Goal: Information Seeking & Learning: Learn about a topic

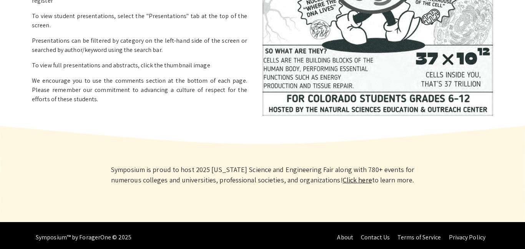
scroll to position [229, 0]
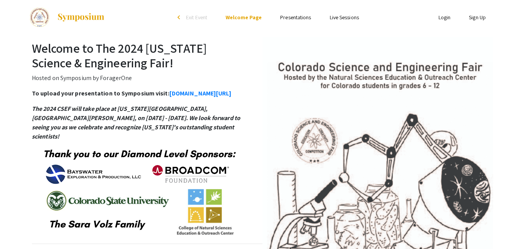
click at [294, 18] on link "Presentations" at bounding box center [295, 17] width 31 height 7
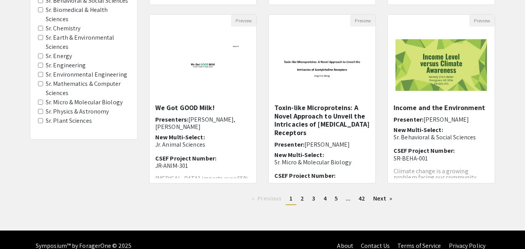
scroll to position [261, 0]
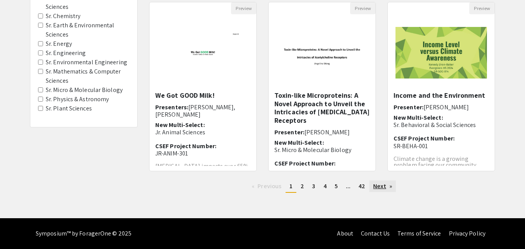
click at [375, 188] on link "Next page" at bounding box center [383, 186] width 27 height 12
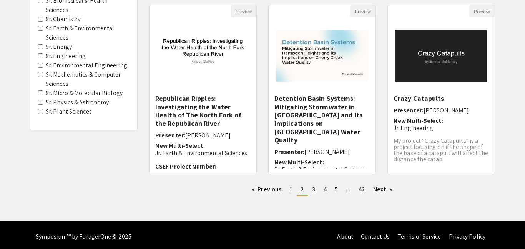
scroll to position [261, 0]
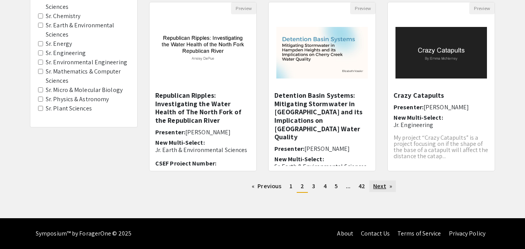
click at [380, 191] on link "Next page" at bounding box center [383, 186] width 27 height 12
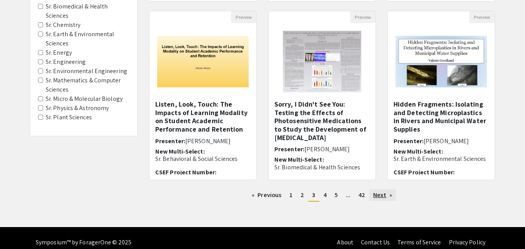
scroll to position [261, 0]
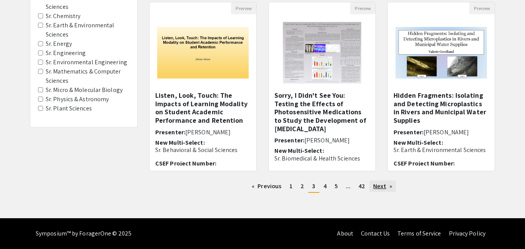
click at [378, 182] on link "Next page" at bounding box center [383, 186] width 27 height 12
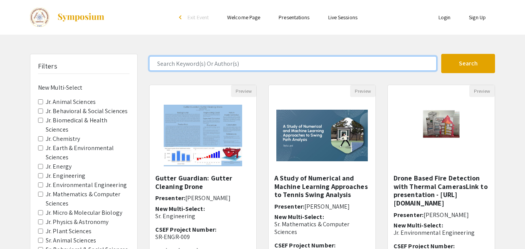
click at [222, 61] on input "Search Keyword(s) Or Author(s)" at bounding box center [293, 63] width 288 height 15
click at [441, 54] on button "Search" at bounding box center [468, 63] width 54 height 19
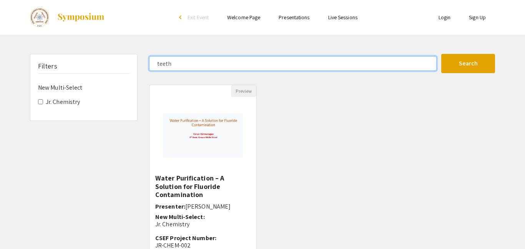
click at [222, 61] on input "teeth" at bounding box center [293, 63] width 288 height 15
type input "t"
click at [441, 54] on button "Search" at bounding box center [468, 63] width 54 height 19
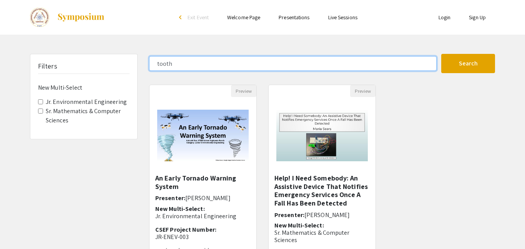
click at [215, 62] on input "tooth" at bounding box center [293, 63] width 288 height 15
type input "t"
click at [441, 54] on button "Search" at bounding box center [468, 63] width 54 height 19
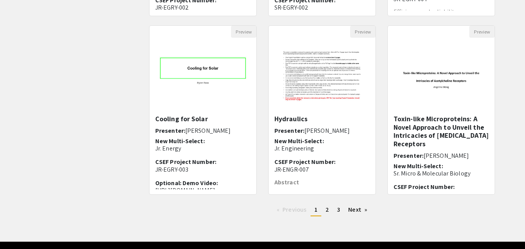
scroll to position [261, 0]
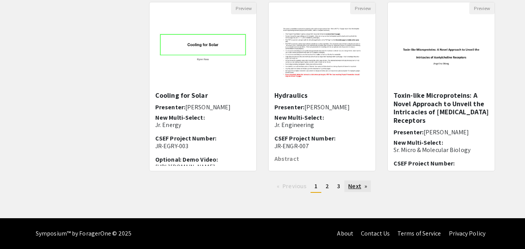
click at [348, 191] on link "Next page" at bounding box center [358, 186] width 27 height 12
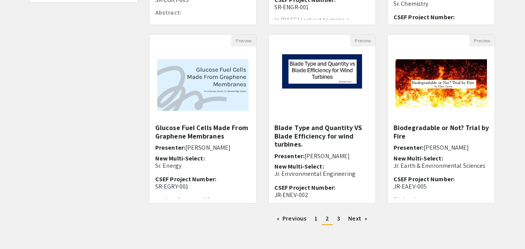
scroll to position [246, 0]
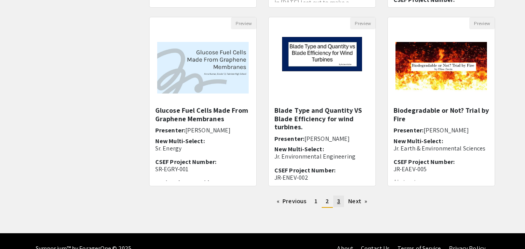
click at [344, 204] on link "page 3" at bounding box center [338, 201] width 11 height 12
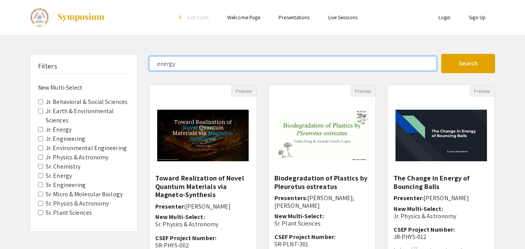
click at [323, 65] on input "energy" at bounding box center [293, 63] width 288 height 15
type input "e"
click at [441, 54] on button "Search" at bounding box center [468, 63] width 54 height 19
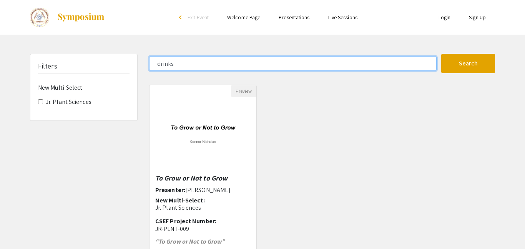
click at [298, 57] on input "drinks" at bounding box center [293, 63] width 288 height 15
click at [441, 54] on button "Search" at bounding box center [468, 63] width 54 height 19
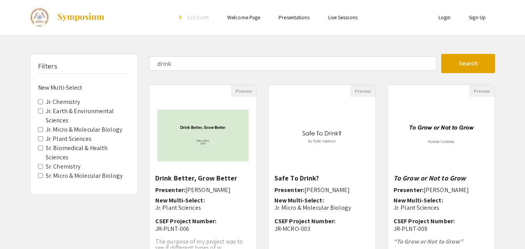
click at [286, 38] on div "Skip navigation arrow_back_ios Exit Event Welcome Page Presentations Live Sessi…" at bounding box center [262, 239] width 525 height 479
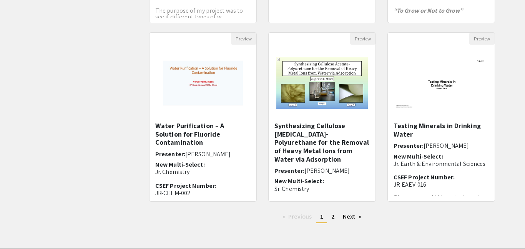
scroll to position [246, 0]
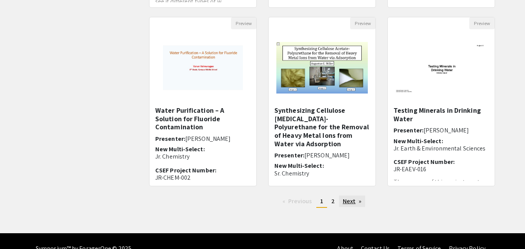
click at [351, 204] on link "Next page" at bounding box center [352, 201] width 27 height 12
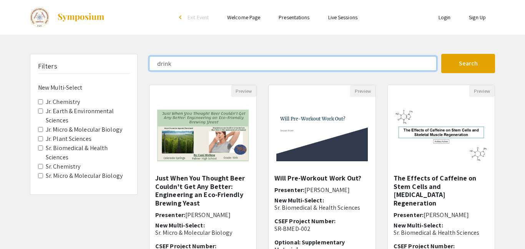
click at [202, 60] on input "drink" at bounding box center [293, 63] width 288 height 15
type input "d"
click at [441, 54] on button "Search" at bounding box center [468, 63] width 54 height 19
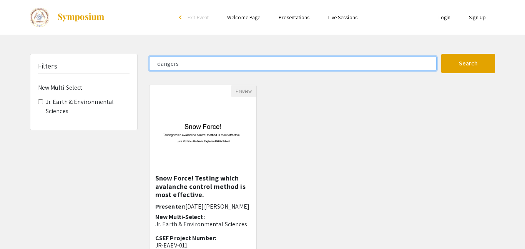
click at [203, 63] on input "dangers" at bounding box center [293, 63] width 288 height 15
type input "dangers of energy drinks"
click at [441, 54] on button "Search" at bounding box center [468, 63] width 54 height 19
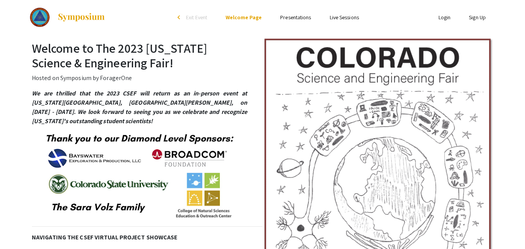
click at [296, 18] on link "Presentations" at bounding box center [295, 17] width 31 height 7
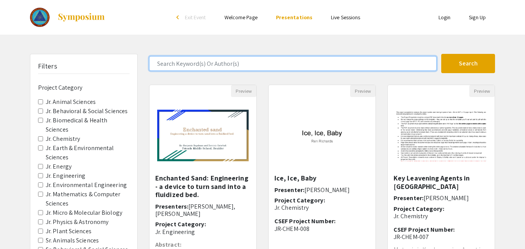
click at [239, 67] on input "Search Keyword(s) Or Author(s)" at bounding box center [293, 63] width 288 height 15
click at [441, 54] on button "Search" at bounding box center [468, 63] width 54 height 19
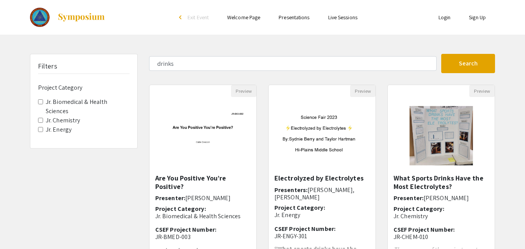
click at [523, 146] on div "Filters Project Category Jr. Biomedical & Health Sciences Jr. Chemistry Jr. Ene…" at bounding box center [262, 168] width 525 height 228
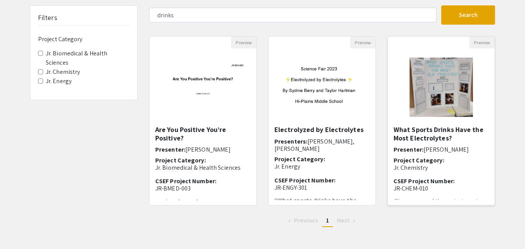
scroll to position [21, 0]
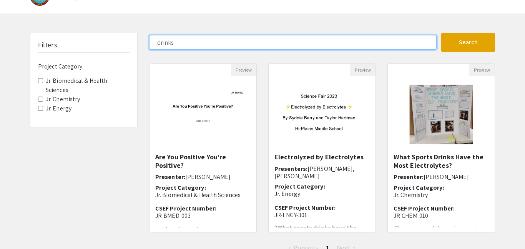
click at [310, 47] on input "drinks" at bounding box center [293, 42] width 288 height 15
type input "d"
click at [441, 33] on button "Search" at bounding box center [468, 42] width 54 height 19
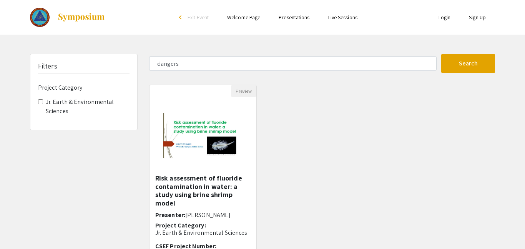
click at [310, 47] on div "Skip navigation arrow_back_ios Exit Event Welcome Page Presentations Live Sessi…" at bounding box center [262, 150] width 525 height 301
click at [296, 54] on form "dangers Search" at bounding box center [322, 63] width 358 height 19
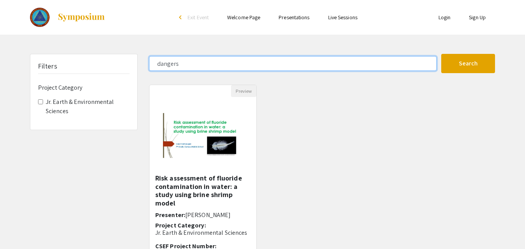
click at [269, 70] on input "dangers" at bounding box center [293, 63] width 288 height 15
type input "d"
click at [441, 54] on button "Search" at bounding box center [468, 63] width 54 height 19
click at [269, 70] on input "teeth" at bounding box center [293, 63] width 288 height 15
type input "tooth"
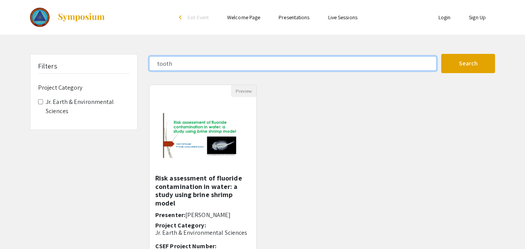
click at [441, 54] on button "Search" at bounding box center [468, 63] width 54 height 19
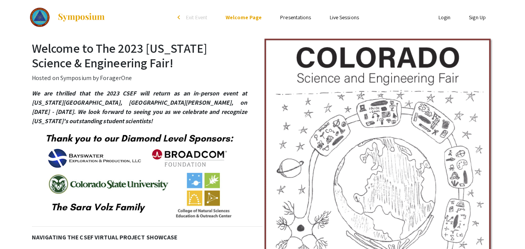
click at [297, 15] on link "Presentations" at bounding box center [295, 17] width 31 height 7
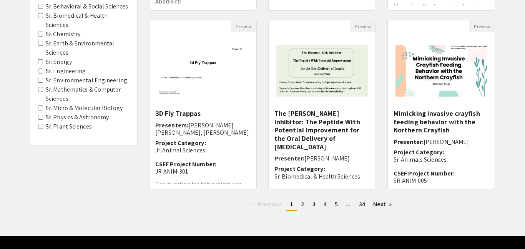
scroll to position [261, 0]
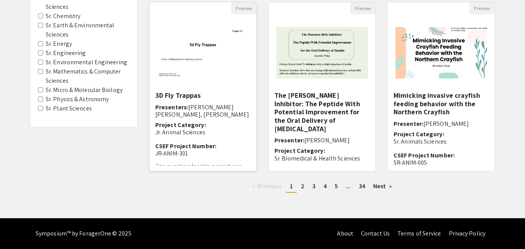
click at [243, 66] on img "Open Presentation <p>3D Fly Trappas</p>" at bounding box center [203, 52] width 107 height 67
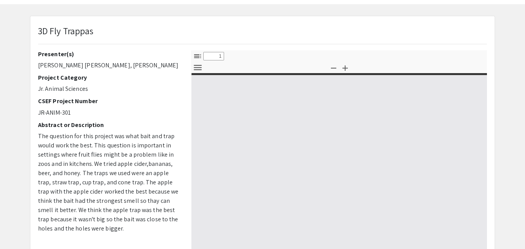
select select "custom"
type input "0"
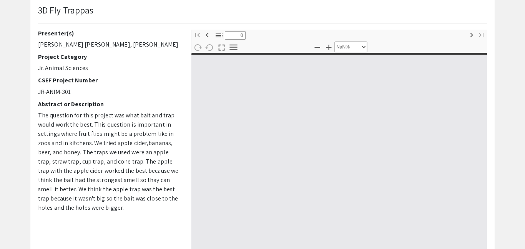
scroll to position [62, 0]
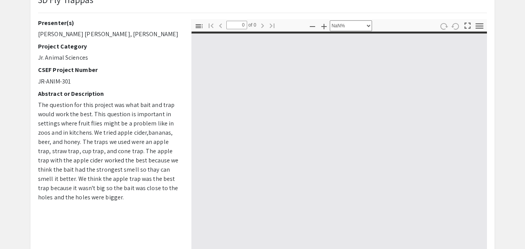
select select "auto"
type input "1"
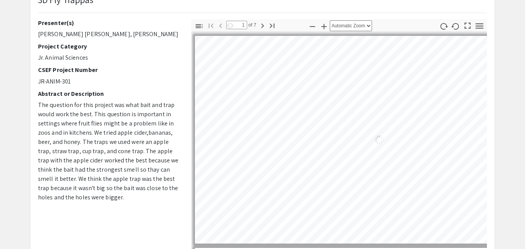
select select "auto"
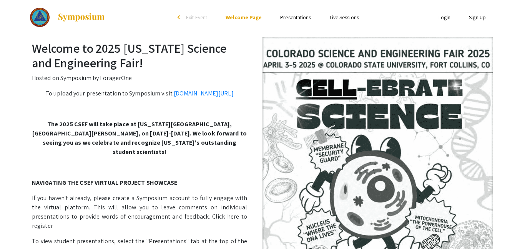
click at [292, 18] on link "Presentations" at bounding box center [295, 17] width 31 height 7
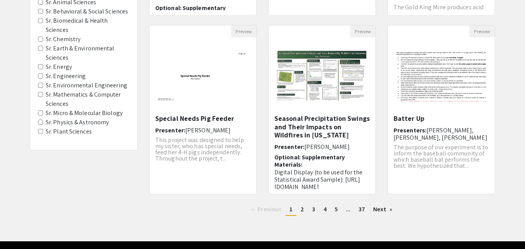
scroll to position [261, 0]
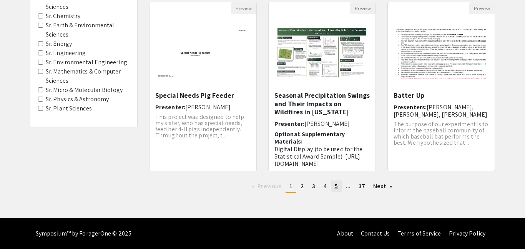
click at [335, 188] on span "5" at bounding box center [336, 186] width 3 height 8
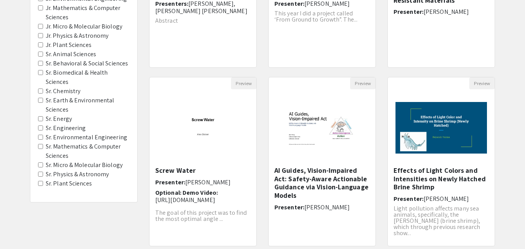
scroll to position [200, 0]
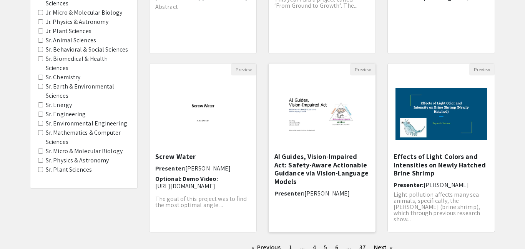
click at [348, 126] on img at bounding box center [322, 113] width 95 height 77
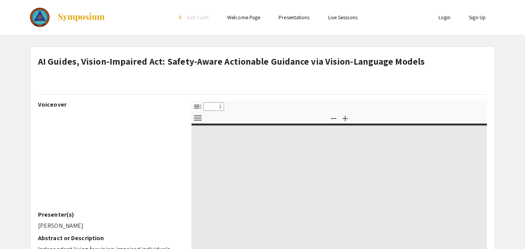
select select "custom"
type input "0"
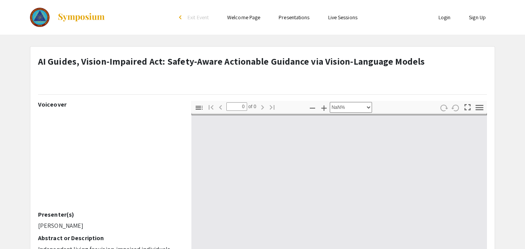
select select "auto"
type input "1"
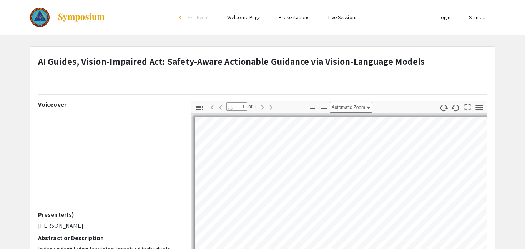
select select "auto"
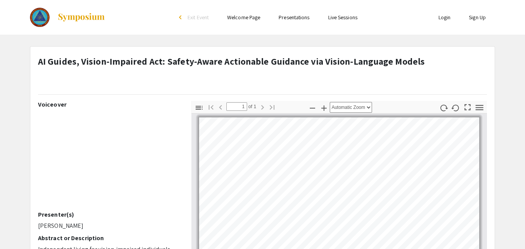
click at [16, 107] on app-presentation "AI Guides, Vision-Impaired Act: Safety-Aware Actionable Guidance via Vision-Lan…" at bounding box center [262, 250] width 525 height 409
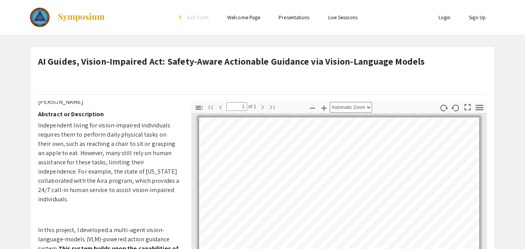
drag, startPoint x: 181, startPoint y: 211, endPoint x: 184, endPoint y: 201, distance: 10.5
click at [184, 201] on div "Voiceover Presenter(s) [PERSON_NAME] Abstract or Description Independent living…" at bounding box center [108, 235] width 153 height 269
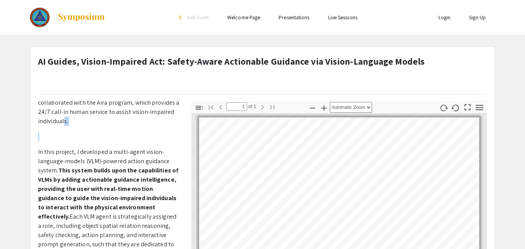
scroll to position [151, 0]
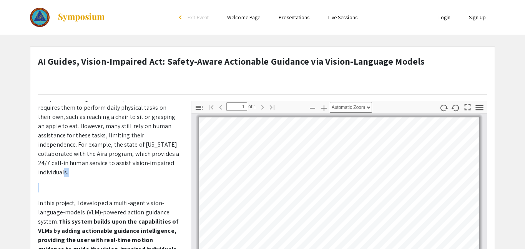
click at [506, 140] on app-presentation "AI Guides, Vision-Impaired Act: Safety-Aware Actionable Guidance via Vision-Lan…" at bounding box center [262, 250] width 525 height 409
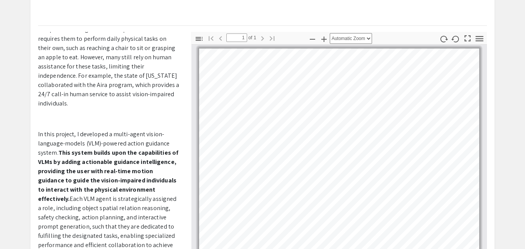
scroll to position [1, 0]
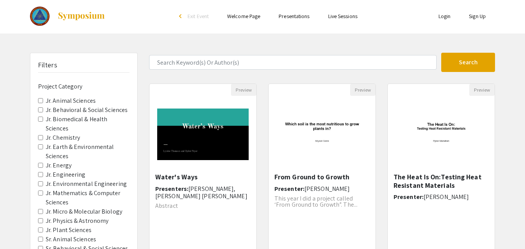
scroll to position [200, 0]
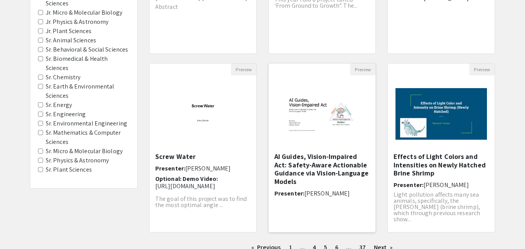
click at [372, 180] on div "AI Guides, Vision-Impaired Act: Safety-Aware Actionable Guidance via Vision-Lan…" at bounding box center [322, 192] width 107 height 80
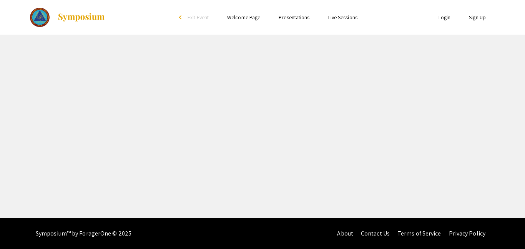
select select "custom"
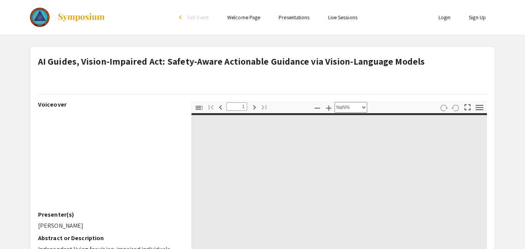
type input "0"
select select "auto"
type input "1"
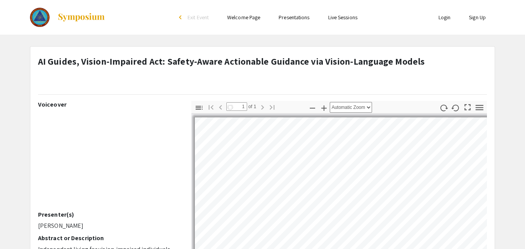
select select "auto"
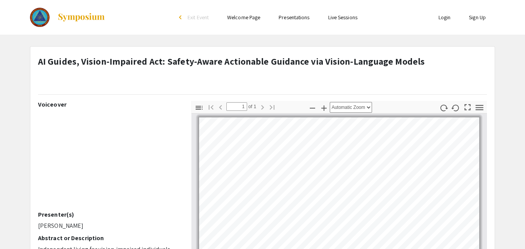
click at [497, 165] on div "AI Guides, Vision-Impaired Act: Safety-Aware Actionable Guidance via Vision-Lan…" at bounding box center [262, 250] width 477 height 409
click at [488, 160] on div "Thumbnails Document Outline Attachments Layers Current Outline Item Toggle Side…" at bounding box center [339, 235] width 307 height 269
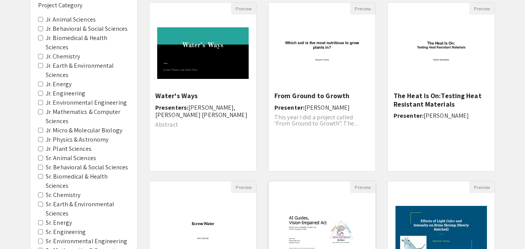
scroll to position [200, 0]
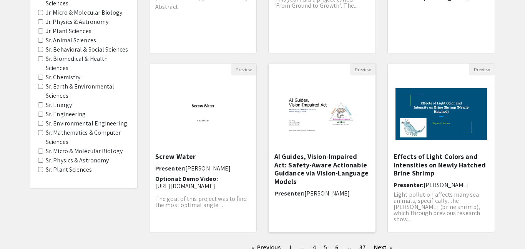
click at [282, 108] on img at bounding box center [322, 113] width 95 height 77
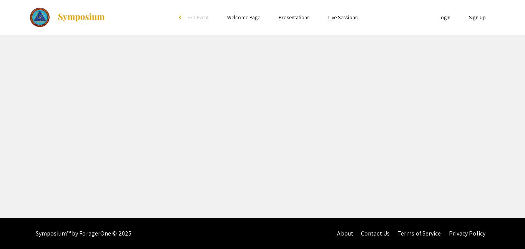
select select "custom"
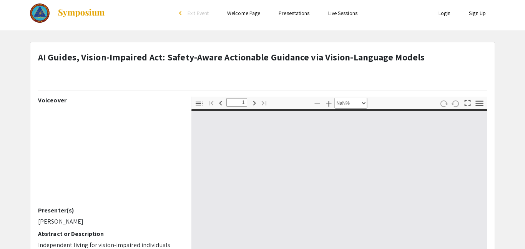
scroll to position [15, 0]
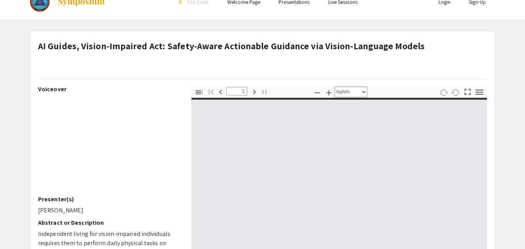
type input "0"
select select "auto"
type input "1"
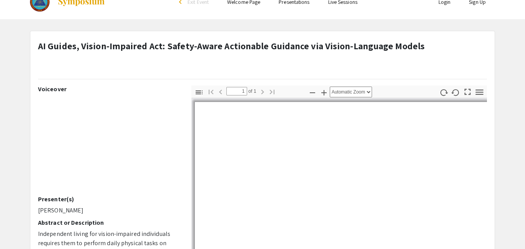
scroll to position [0, 0]
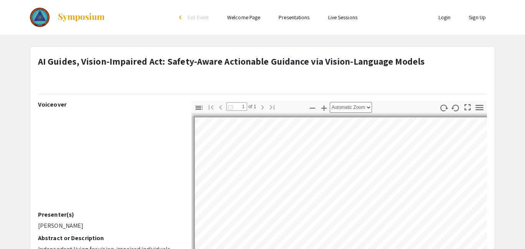
select select "auto"
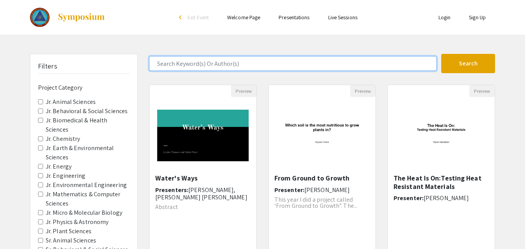
click at [249, 65] on input "Search Keyword(s) Or Author(s)" at bounding box center [293, 63] width 288 height 15
click at [441, 54] on button "Search" at bounding box center [468, 63] width 54 height 19
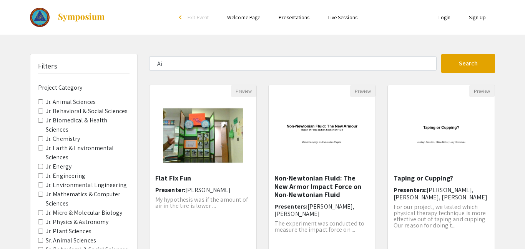
click at [343, 43] on div "Skip navigation arrow_back_ios Exit Event Welcome Page Presentations Live Sessi…" at bounding box center [262, 239] width 525 height 479
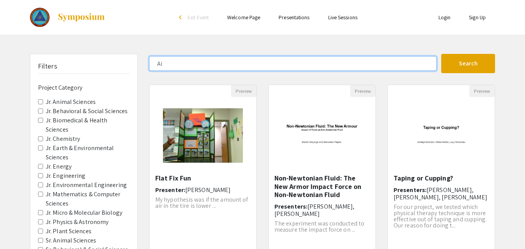
click at [173, 57] on input "Ai" at bounding box center [293, 63] width 288 height 15
type input "AI"
click at [441, 54] on button "Search" at bounding box center [468, 63] width 54 height 19
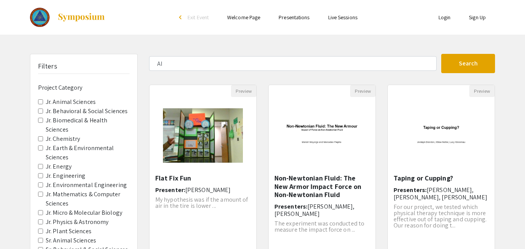
click at [126, 27] on div at bounding box center [106, 17] width 153 height 35
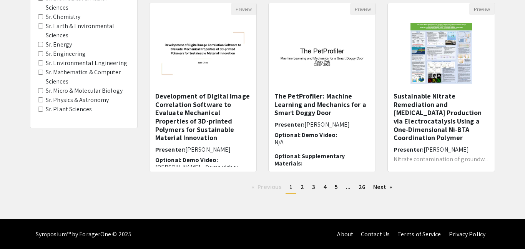
scroll to position [261, 0]
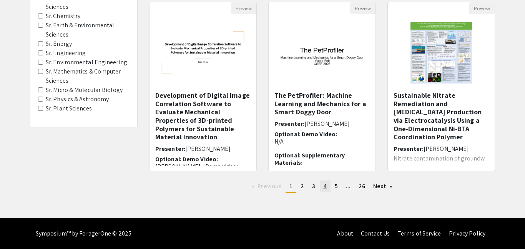
click at [324, 187] on span "4" at bounding box center [325, 186] width 3 height 8
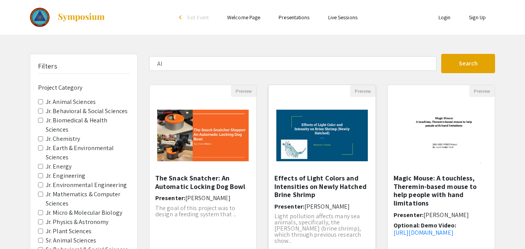
scroll to position [15, 0]
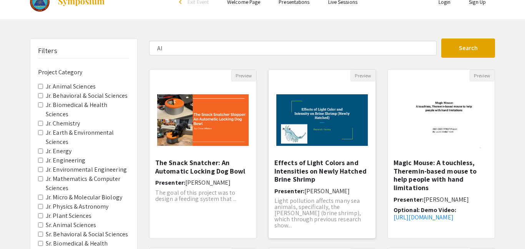
click at [341, 177] on h5 "Effects of Light Colors and Intensities on Newly Hatched Brine Shrimp" at bounding box center [322, 170] width 95 height 25
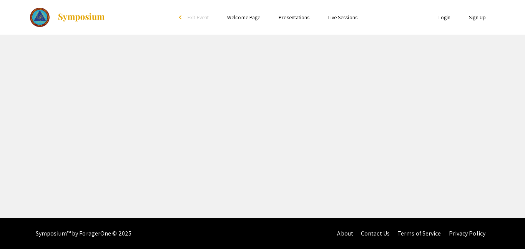
select select "custom"
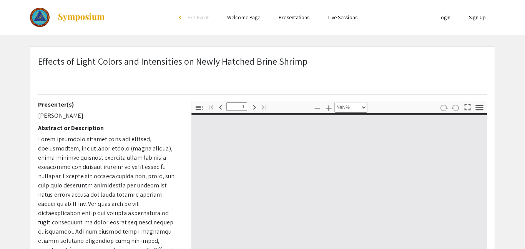
type input "0"
select select "auto"
type input "1"
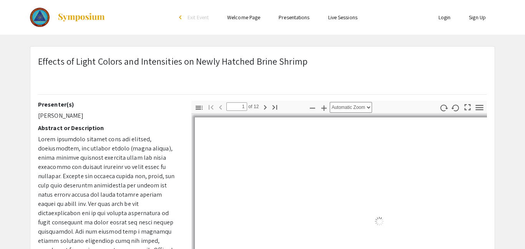
select select "auto"
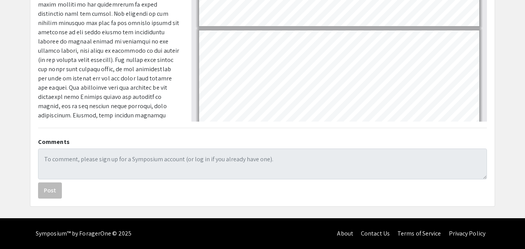
scroll to position [54, 0]
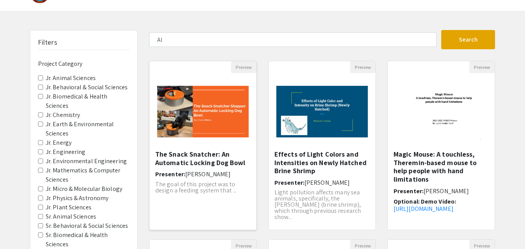
scroll to position [15, 0]
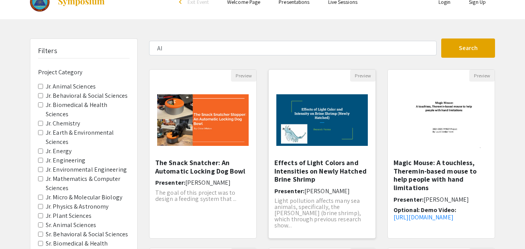
click at [353, 84] on div "Open Presentation <p>Effects of Light Colors and Intensities on Newly Hatched B…" at bounding box center [322, 120] width 107 height 77
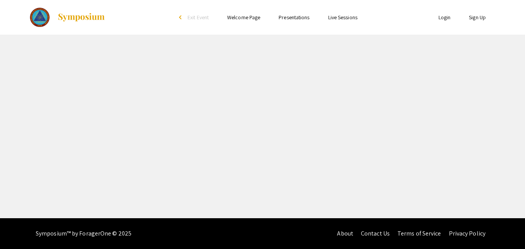
select select "custom"
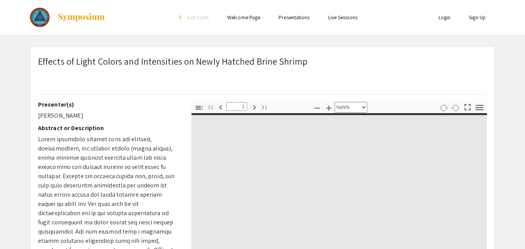
type input "0"
select select "auto"
type input "1"
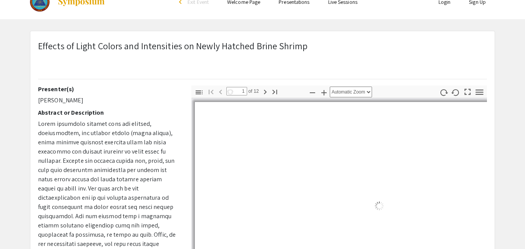
select select "auto"
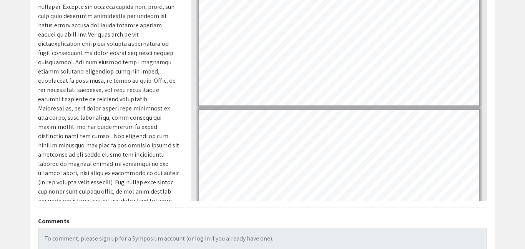
click at [0, 122] on app-presentation "Effects of Light Colors and Intensities on Newly Hatched Brine Shrimp Presenter…" at bounding box center [262, 81] width 525 height 409
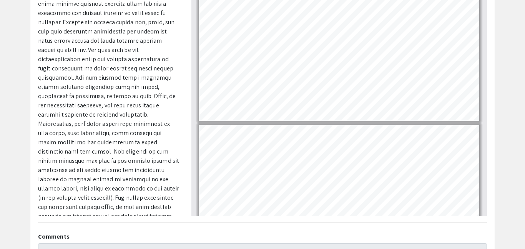
type input "2"
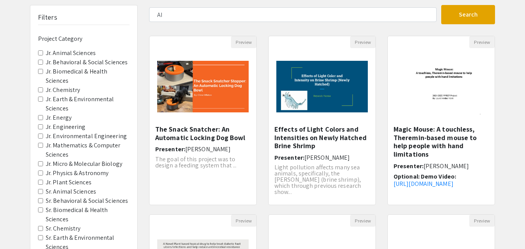
scroll to position [31, 0]
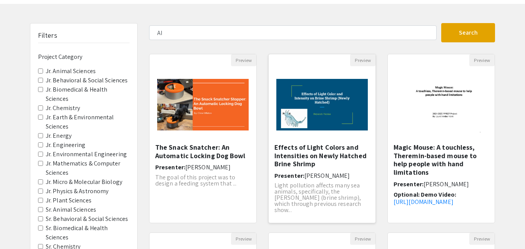
click at [501, 70] on div "Filters Project Category Jr. Animal Sciences Jr. Behavioral & Social Sciences J…" at bounding box center [262, 226] width 525 height 406
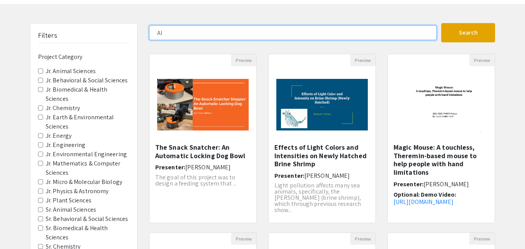
click at [188, 32] on input "AI" at bounding box center [293, 32] width 288 height 15
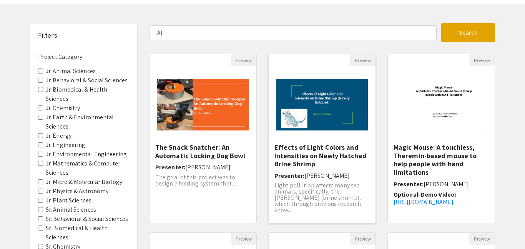
click at [345, 124] on img "Open Presentation <p>Effects of Light Colors and Intensities on Newly Hatched B…" at bounding box center [322, 104] width 107 height 67
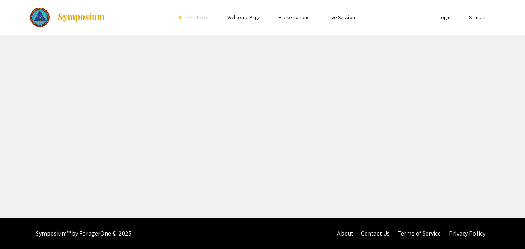
select select "custom"
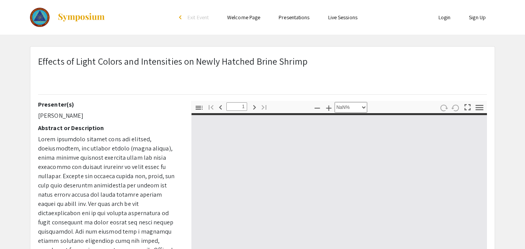
type input "0"
select select "auto"
type input "1"
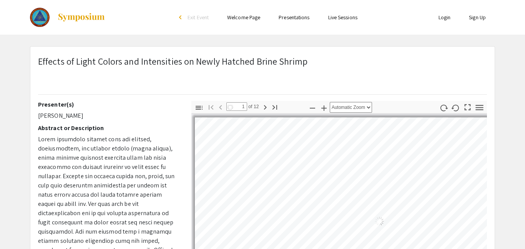
scroll to position [31, 0]
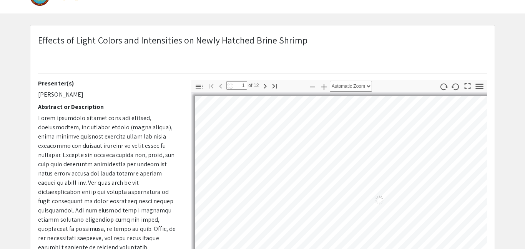
select select "auto"
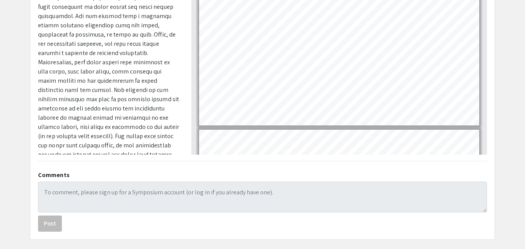
scroll to position [1554, 0]
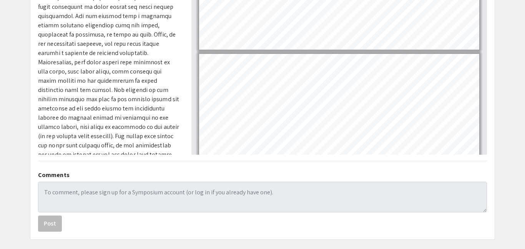
type input "12"
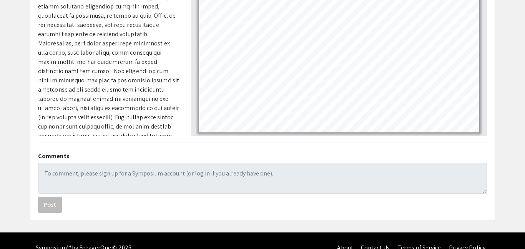
scroll to position [248, 0]
